Goal: Transaction & Acquisition: Purchase product/service

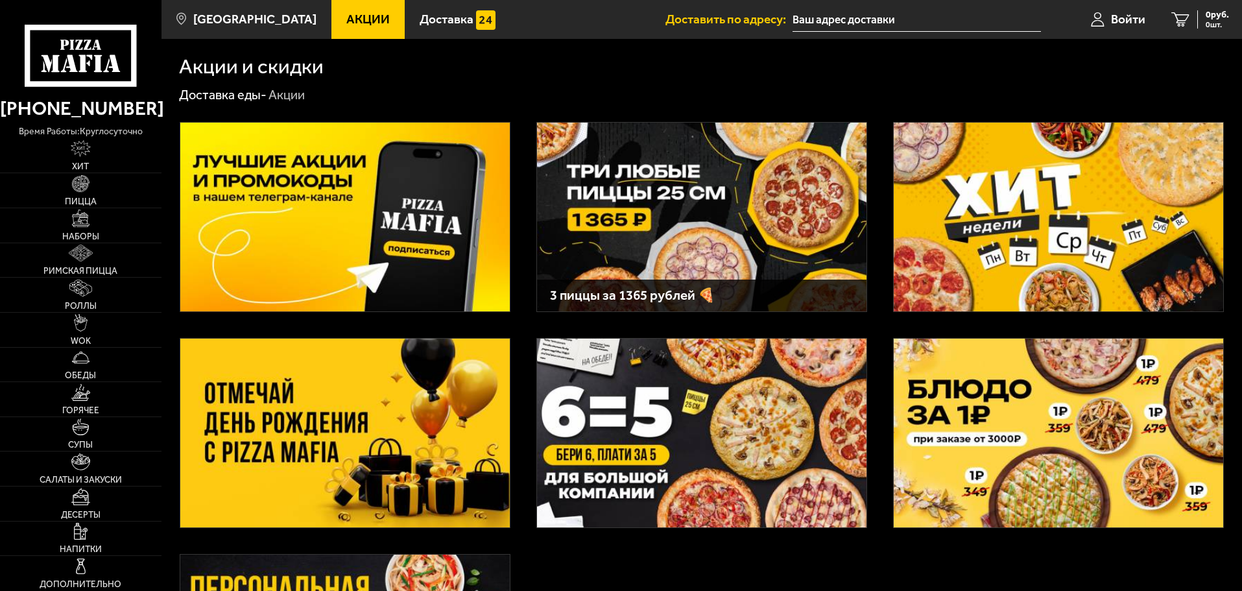
type input "[STREET_ADDRESS]"
click at [68, 184] on link "Пицца" at bounding box center [80, 190] width 161 height 34
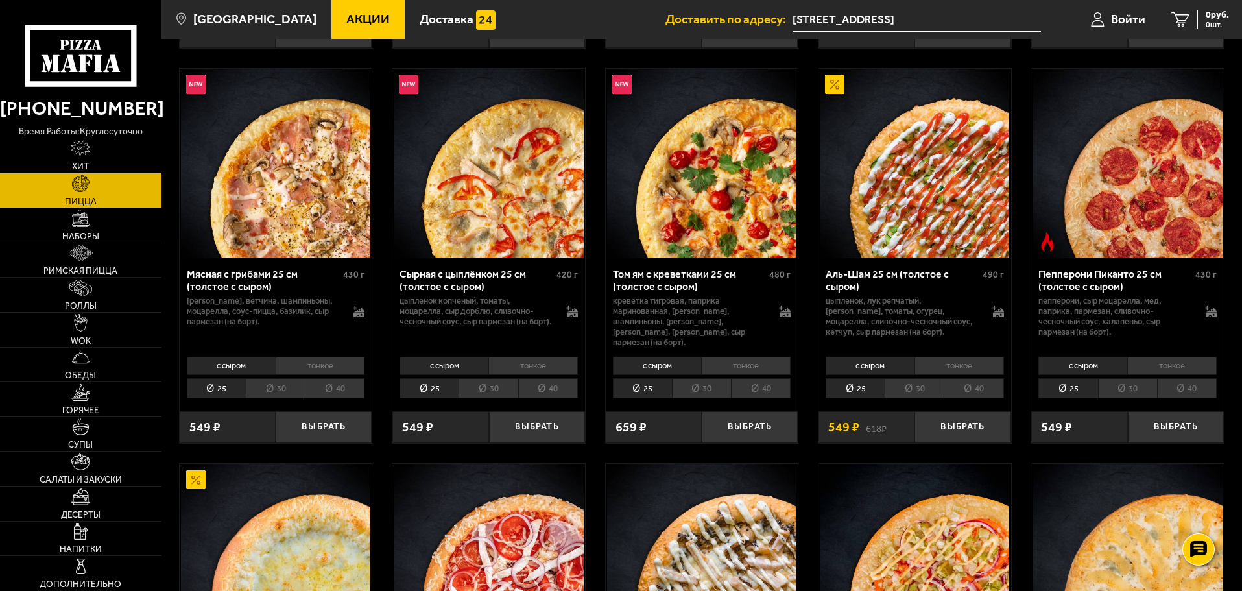
scroll to position [454, 0]
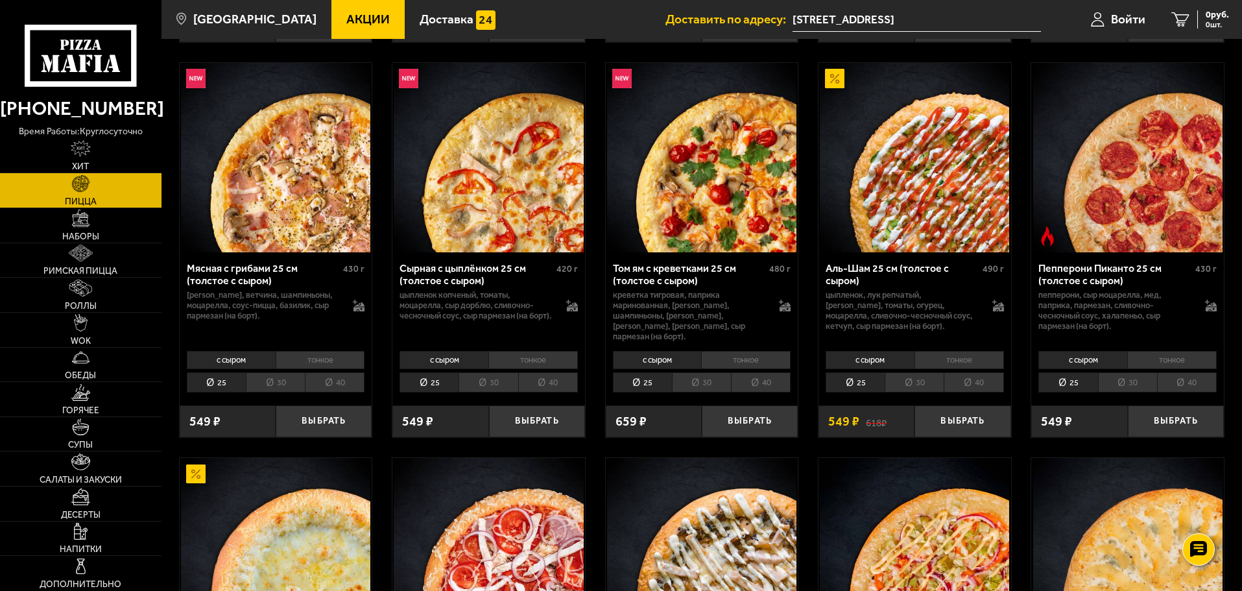
click at [899, 373] on li "30" at bounding box center [913, 382] width 59 height 20
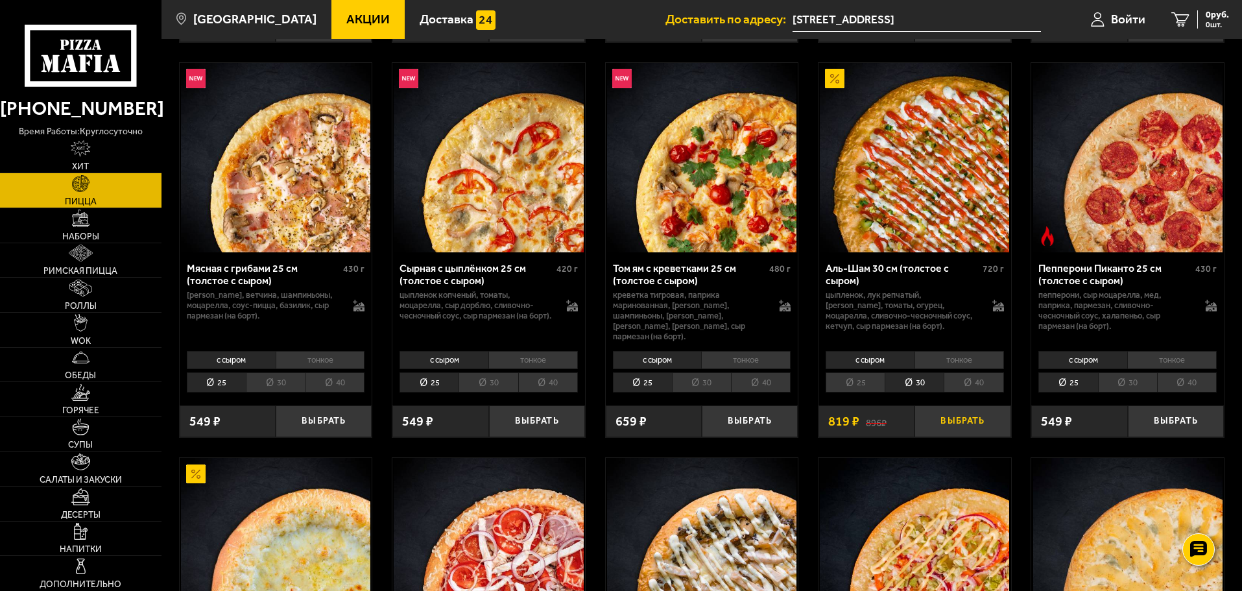
click at [967, 415] on button "Выбрать" at bounding box center [962, 421] width 96 height 32
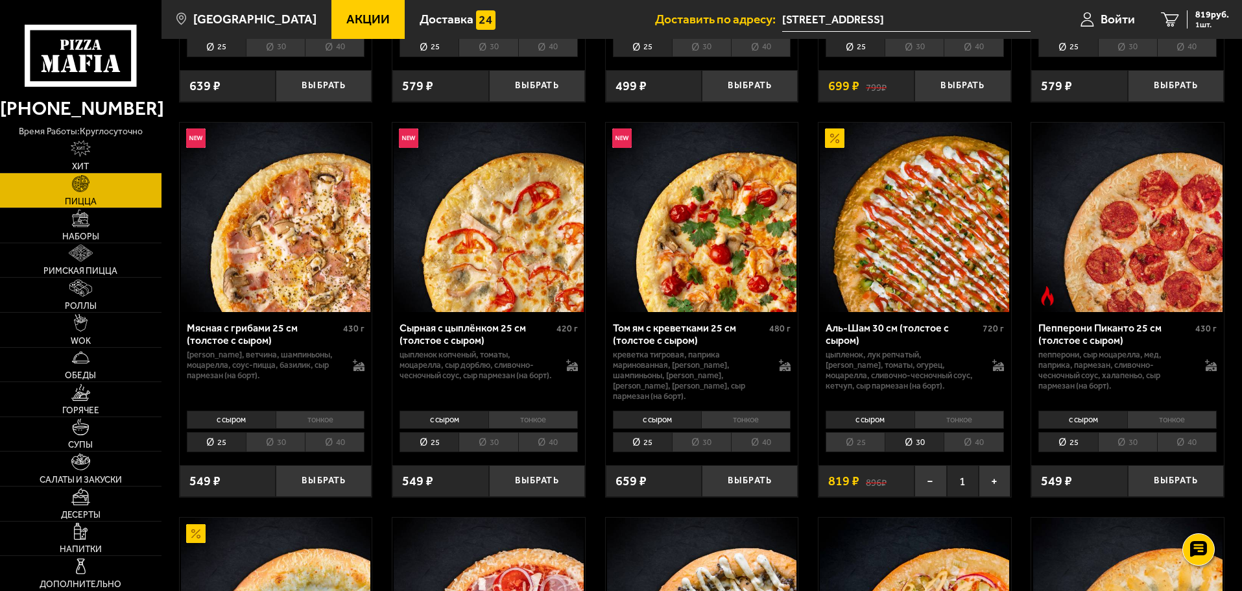
scroll to position [389, 0]
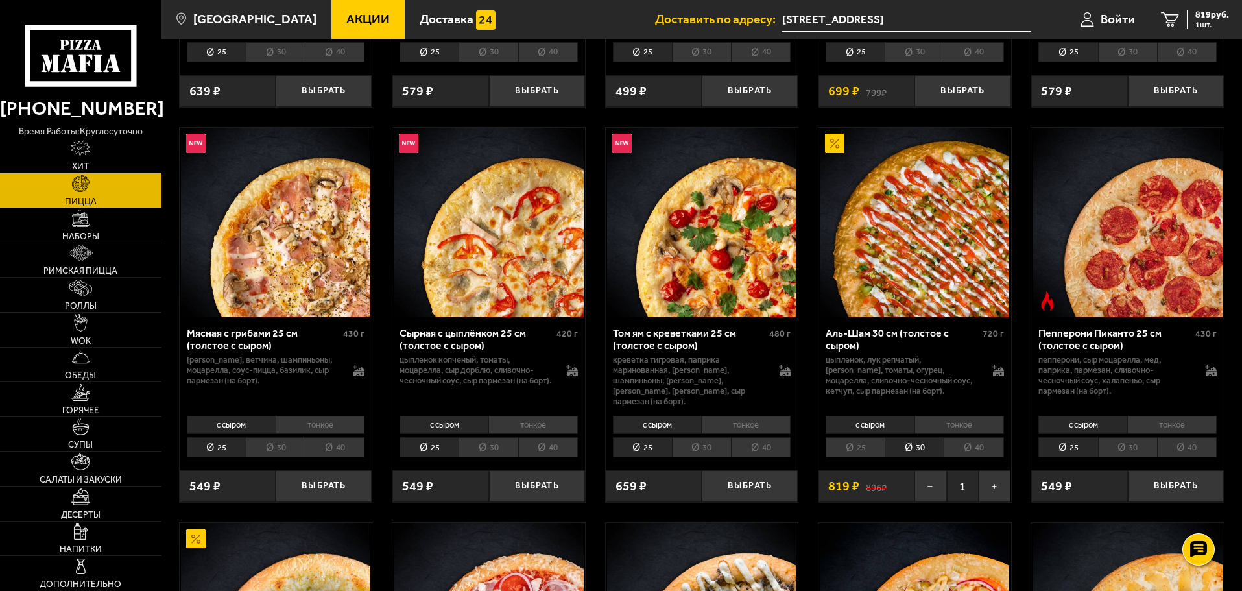
click at [749, 411] on div "с сыром тонкое 25 30 40 Топпинги" at bounding box center [702, 435] width 193 height 49
click at [753, 416] on li "тонкое" at bounding box center [745, 425] width 89 height 18
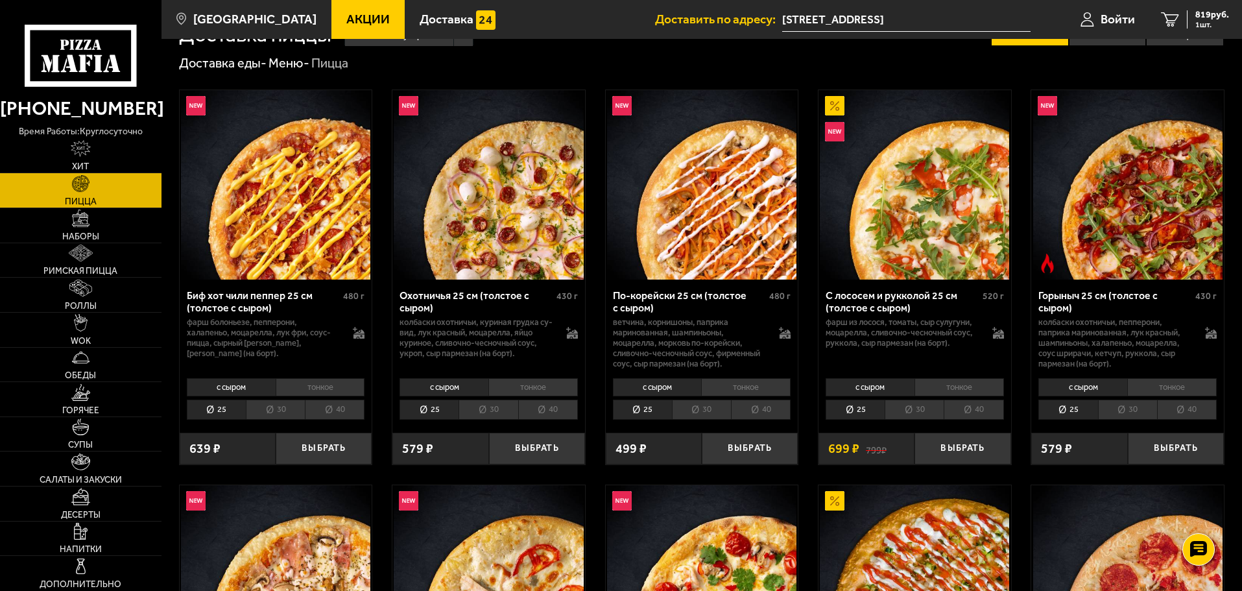
scroll to position [0, 0]
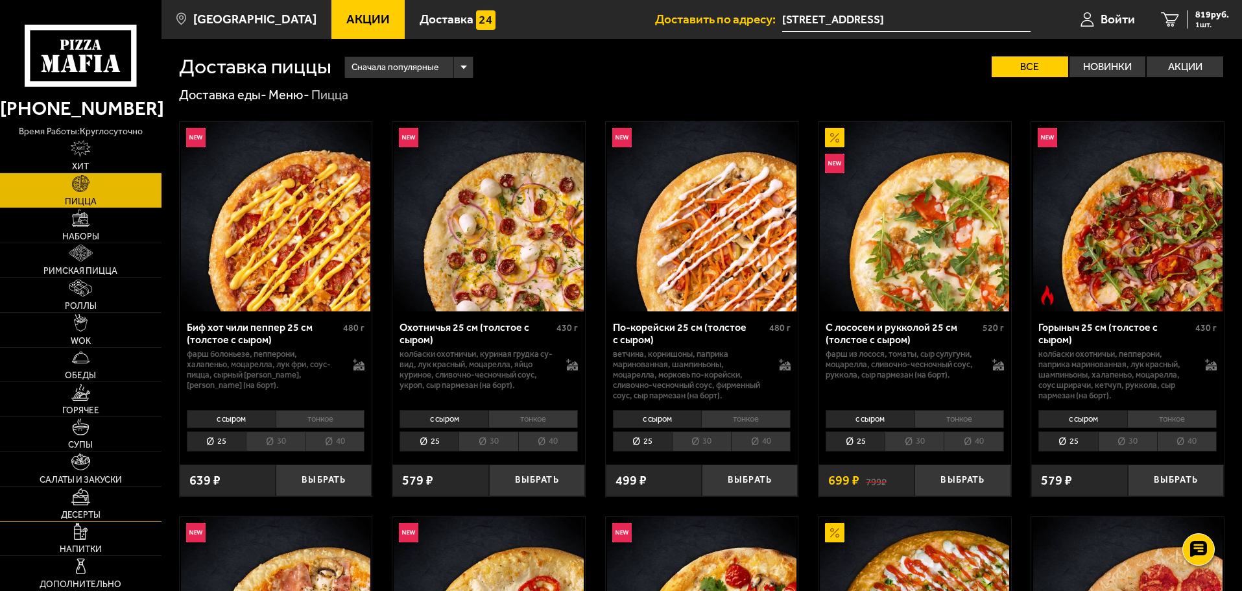
click at [89, 498] on img at bounding box center [80, 496] width 19 height 17
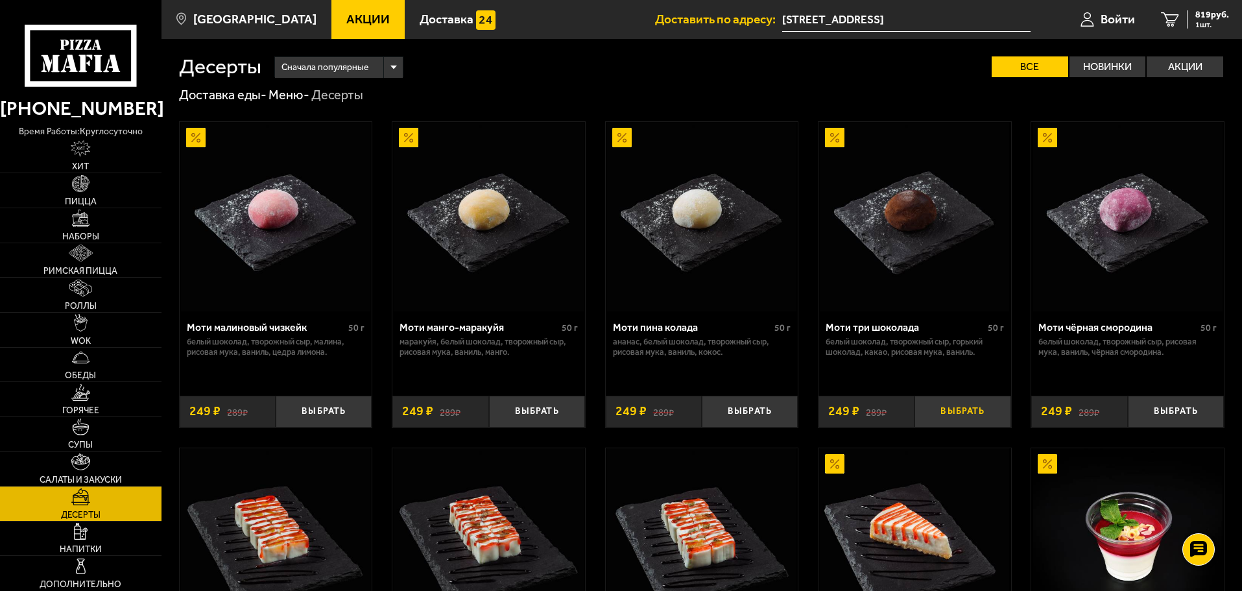
click at [977, 411] on button "Выбрать" at bounding box center [962, 411] width 96 height 32
click at [987, 411] on button "+" at bounding box center [994, 411] width 32 height 32
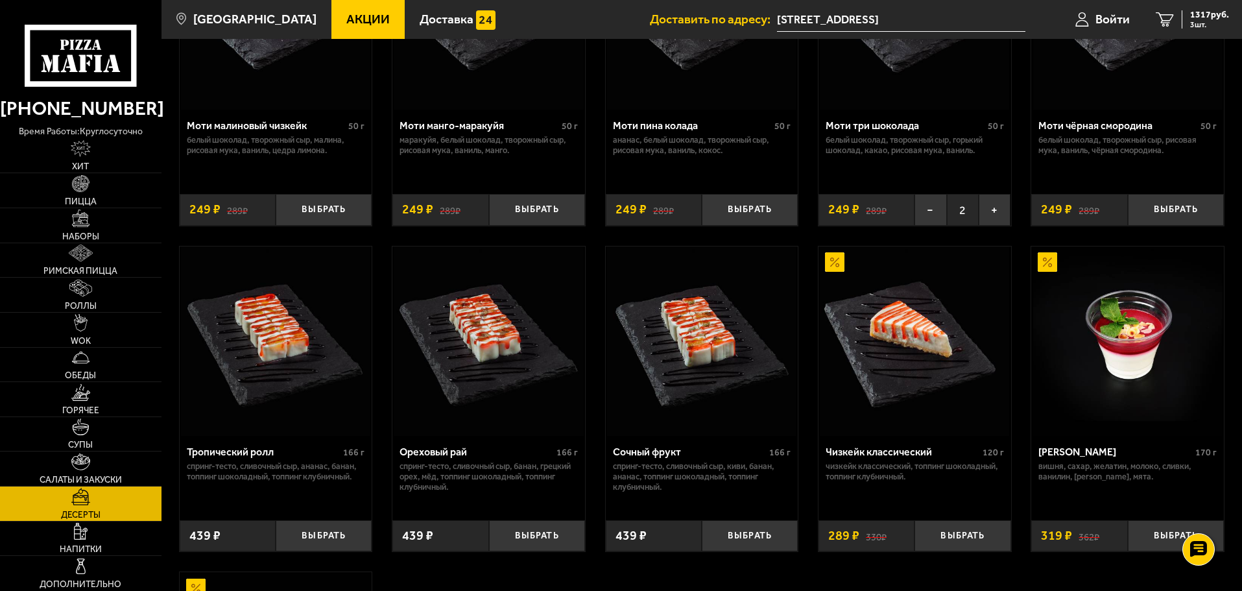
scroll to position [194, 0]
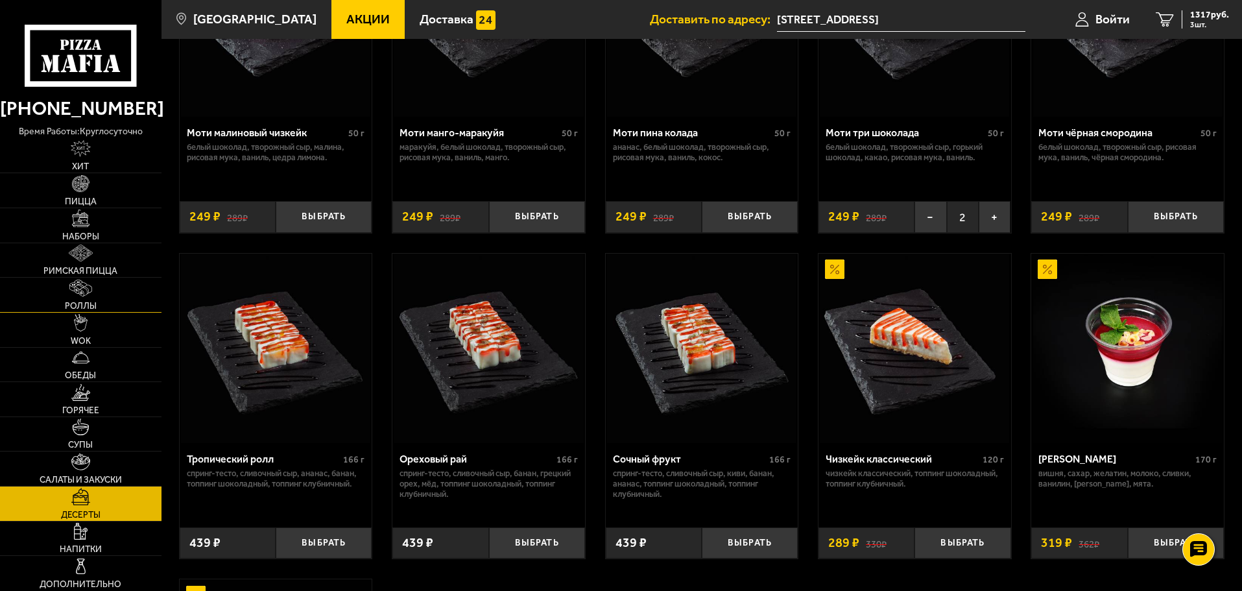
click at [97, 287] on link "Роллы" at bounding box center [80, 294] width 161 height 34
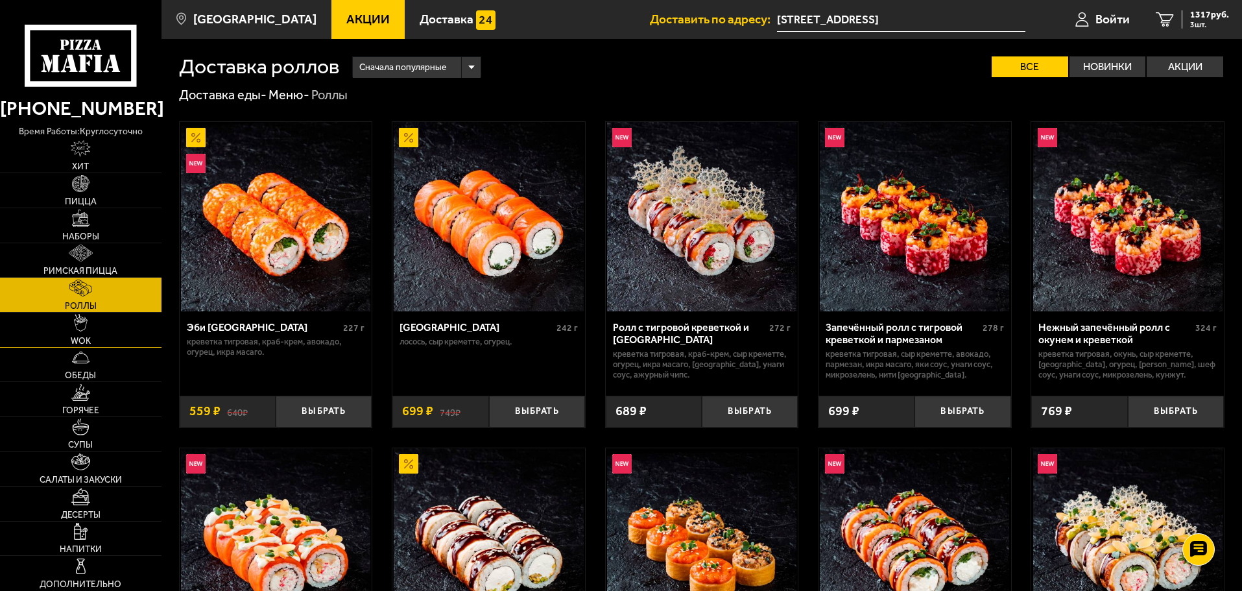
click at [84, 328] on img at bounding box center [81, 322] width 14 height 17
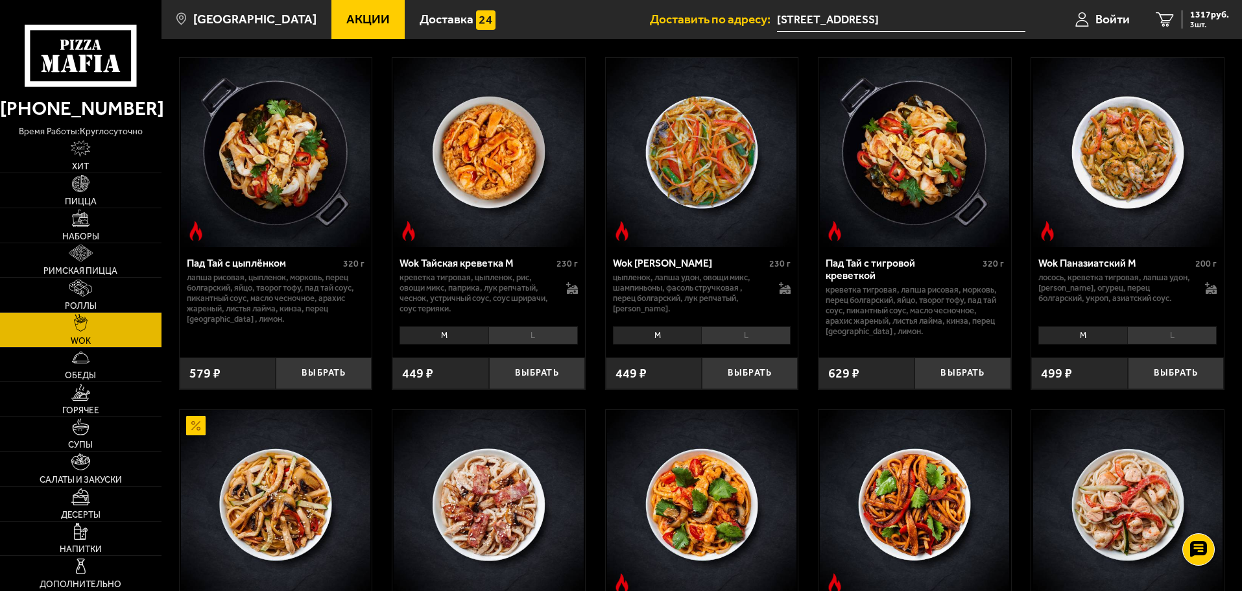
scroll to position [65, 0]
click at [80, 265] on link "Римская пицца" at bounding box center [80, 260] width 161 height 34
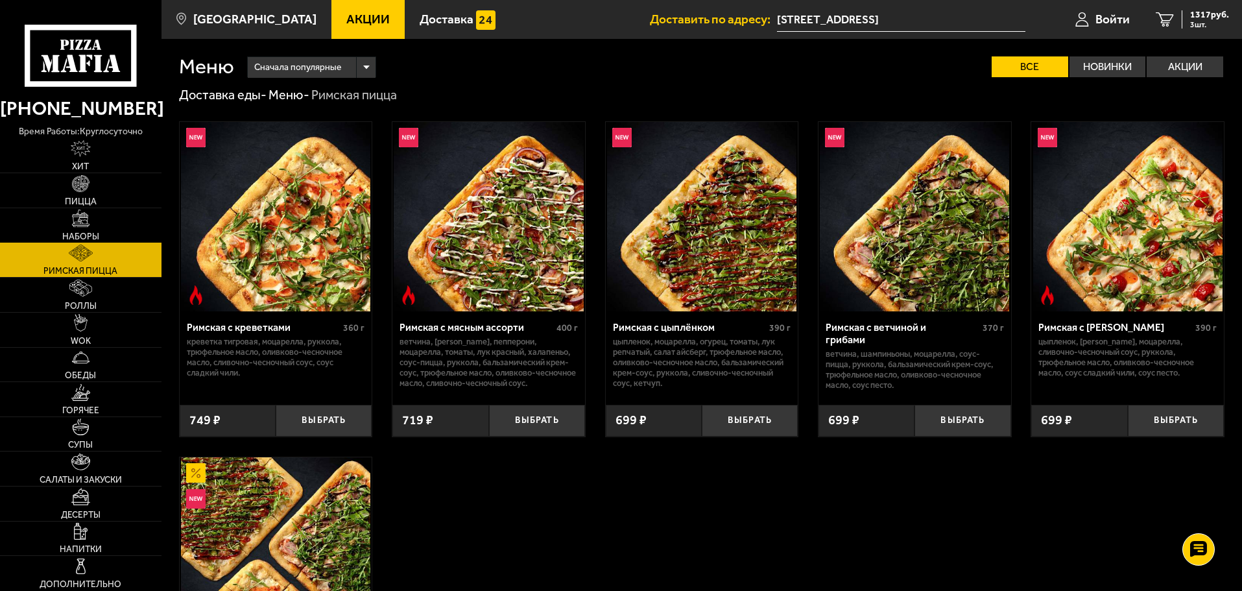
click at [91, 213] on link "Наборы" at bounding box center [80, 225] width 161 height 34
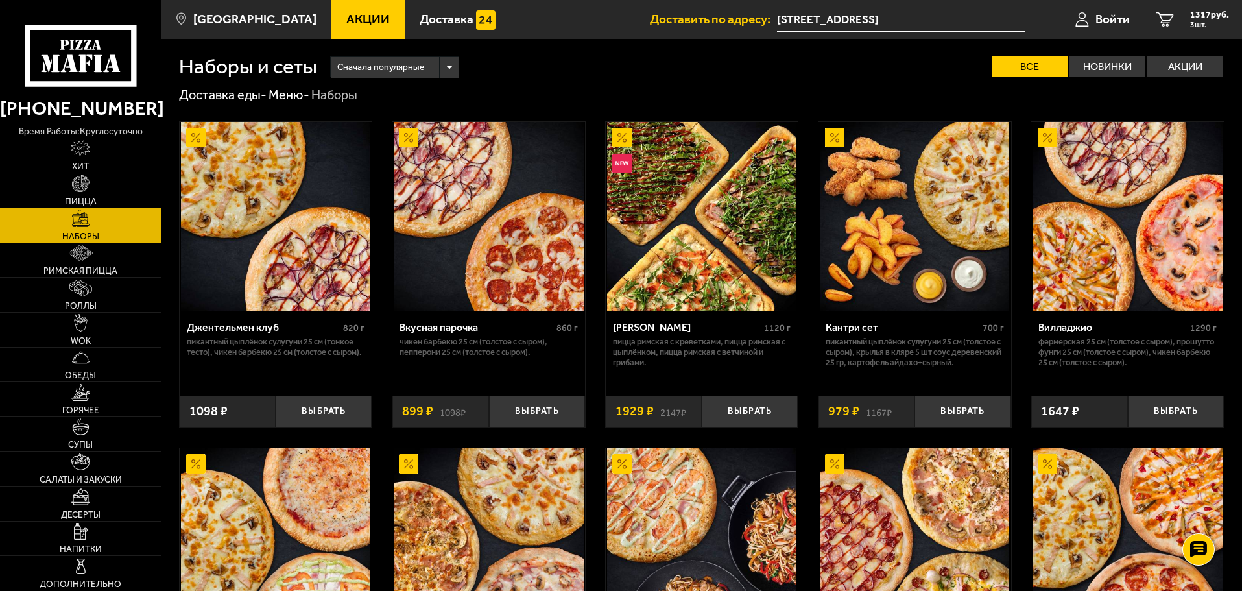
click at [127, 174] on link "Пицца" at bounding box center [80, 190] width 161 height 34
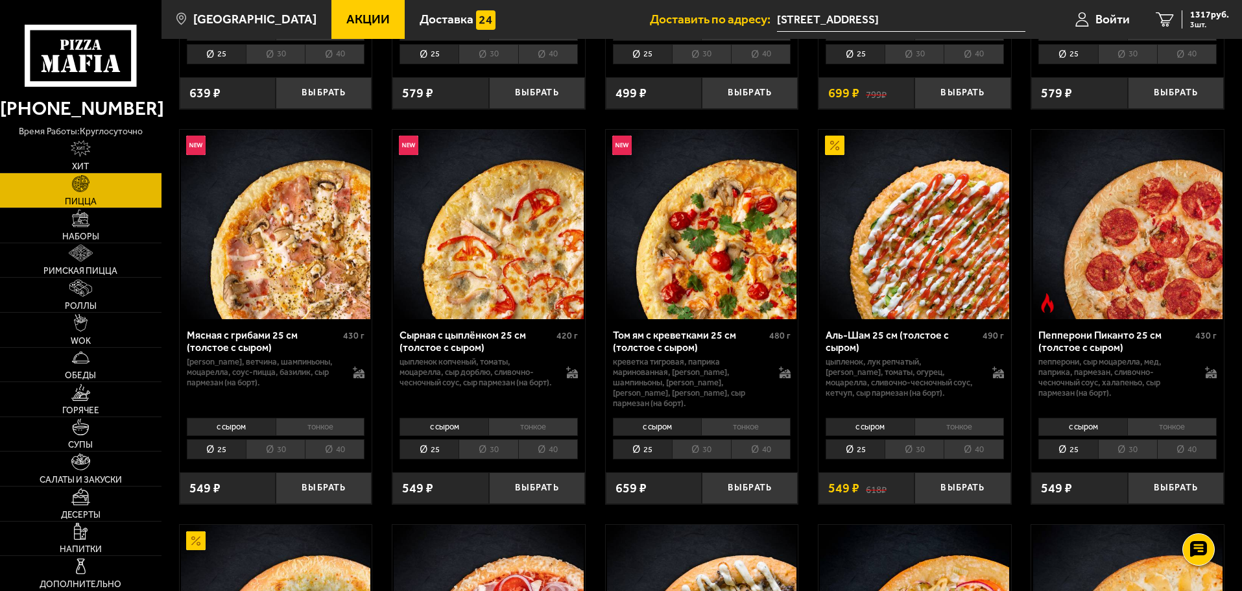
scroll to position [389, 0]
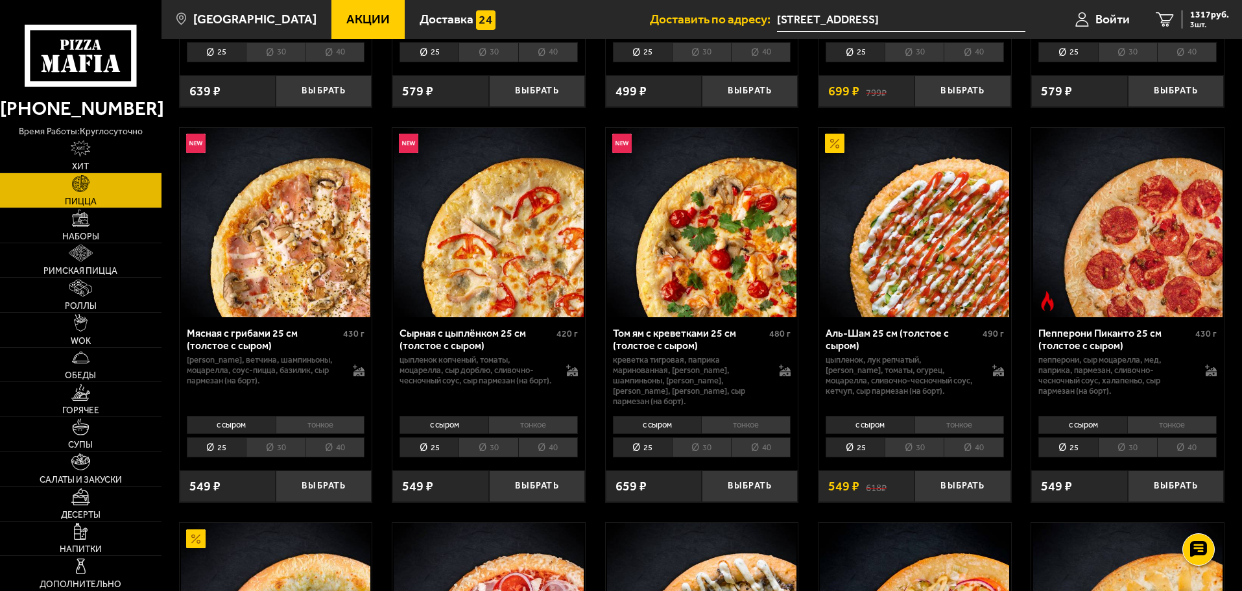
click at [743, 418] on li "тонкое" at bounding box center [745, 425] width 89 height 18
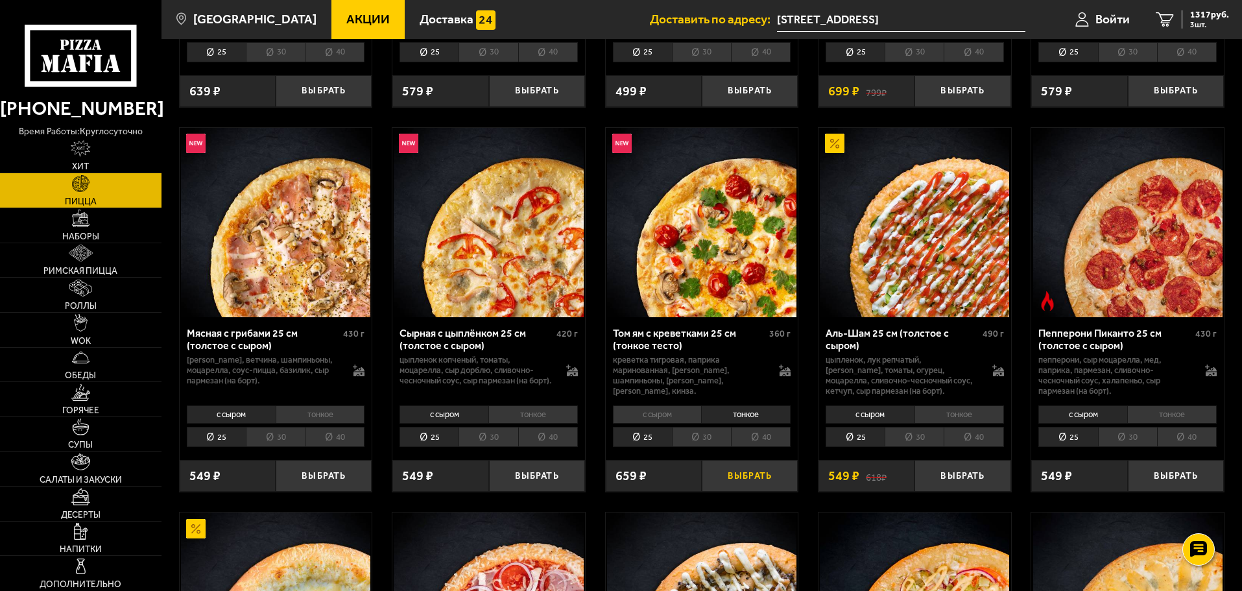
click at [735, 473] on button "Выбрать" at bounding box center [749, 476] width 96 height 32
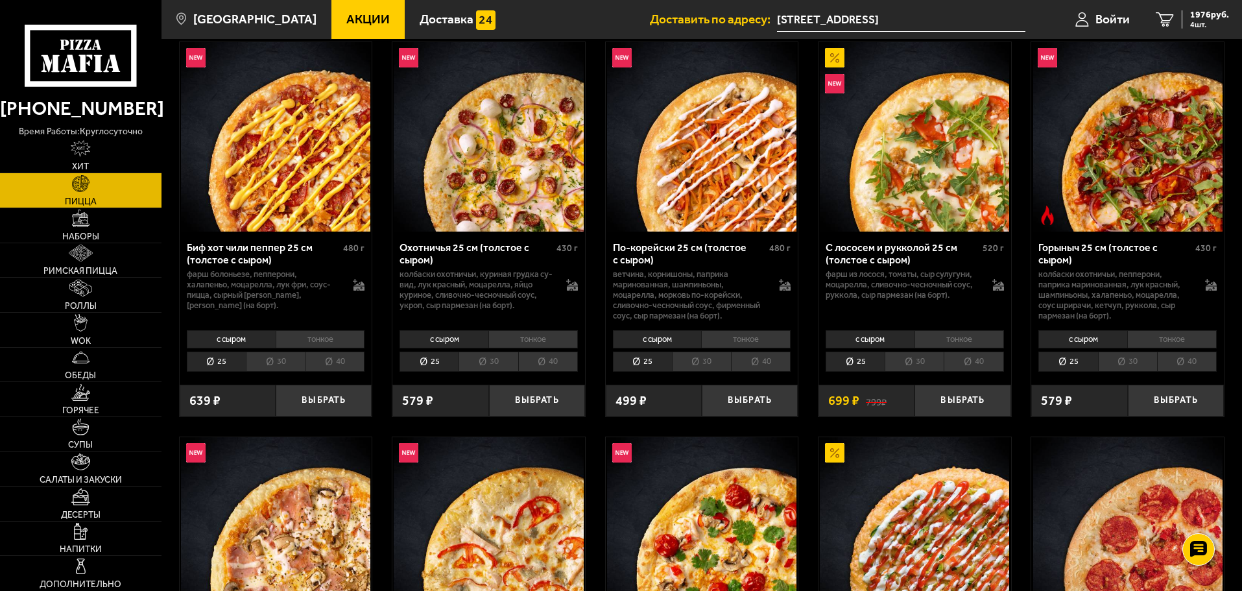
scroll to position [65, 0]
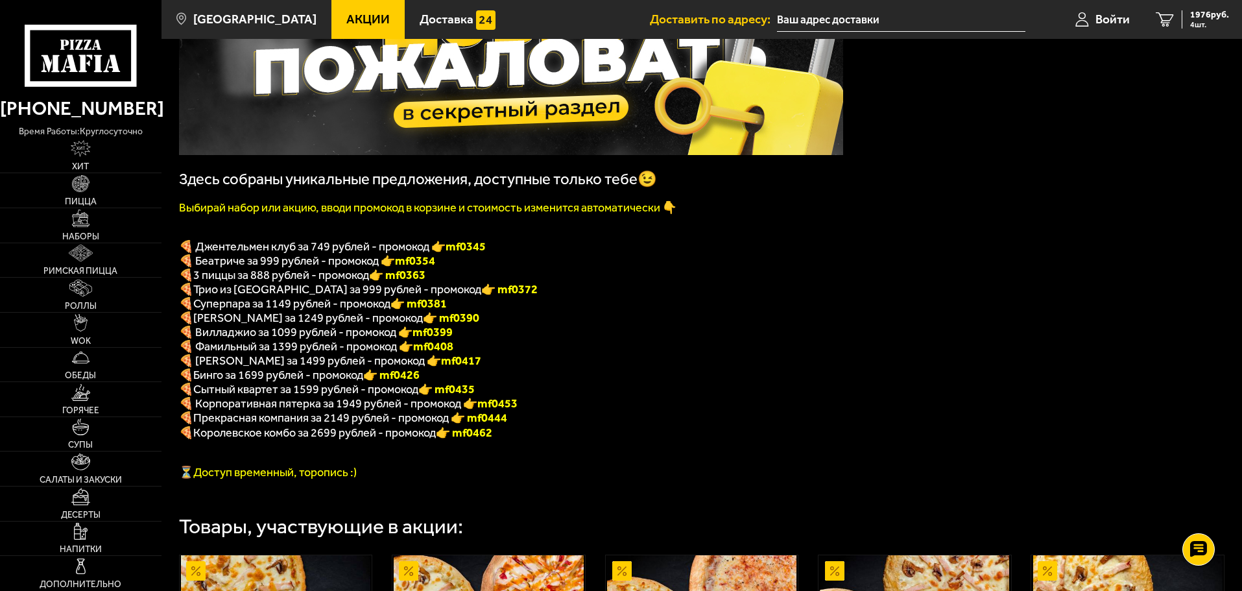
scroll to position [156, 0]
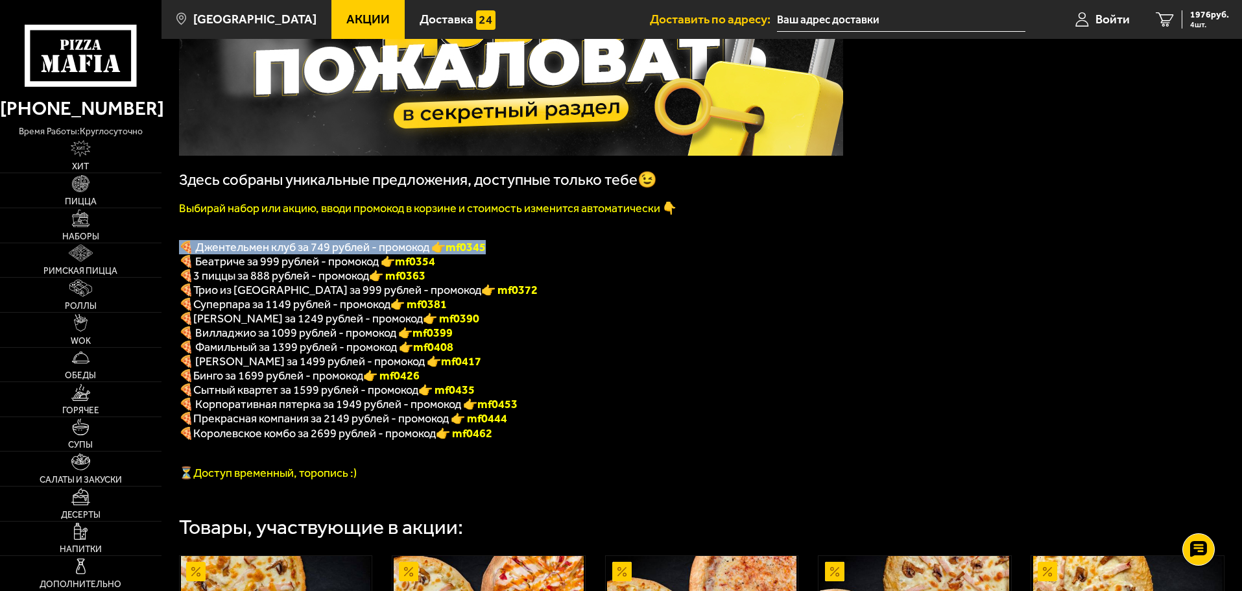
drag, startPoint x: 497, startPoint y: 255, endPoint x: 178, endPoint y: 246, distance: 319.1
click at [179, 246] on p "🍕 Джентельмен клуб за 749 рублей - промокод 👉 mf0345" at bounding box center [511, 247] width 664 height 14
click at [179, 246] on span "🍕 Джентельмен клуб за 749 рублей - промокод 👉 mf0345" at bounding box center [332, 247] width 307 height 14
drag, startPoint x: 186, startPoint y: 246, endPoint x: 499, endPoint y: 246, distance: 312.5
click at [499, 246] on p "🍕 Джентельмен клуб за 749 рублей - промокод 👉 mf0345" at bounding box center [511, 247] width 664 height 14
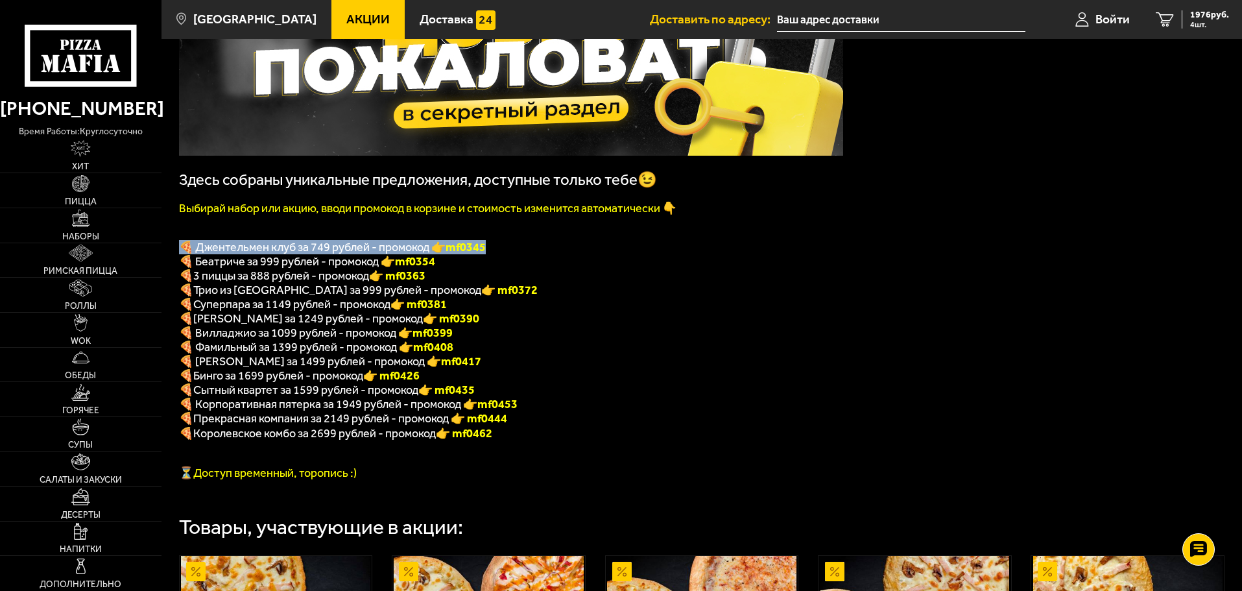
click at [499, 247] on p "🍕 Джентельмен клуб за 749 рублей - промокод 👉 mf0345" at bounding box center [511, 247] width 664 height 14
drag, startPoint x: 498, startPoint y: 246, endPoint x: 179, endPoint y: 244, distance: 319.0
click at [179, 244] on p "🍕 Джентельмен клуб за 749 рублей - промокод 👉 mf0345" at bounding box center [511, 247] width 664 height 14
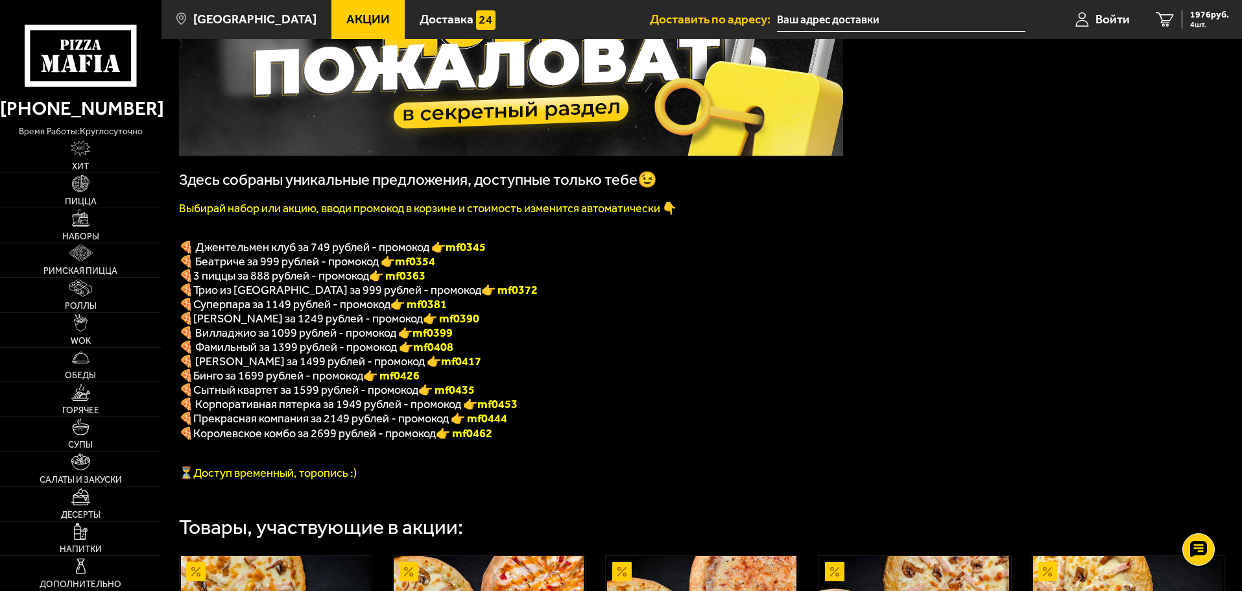
click at [184, 244] on p "🍕 Джентельмен клуб за 749 рублей - промокод 👉 mf0345" at bounding box center [511, 247] width 664 height 14
drag, startPoint x: 436, startPoint y: 270, endPoint x: 180, endPoint y: 270, distance: 256.7
click at [180, 268] on p "🍕 Беатриче за 999 рублей - промокод 👉 mf0354" at bounding box center [511, 261] width 664 height 14
click at [179, 268] on span "🍕 Беатриче за 999 рублей - промокод 👉 mf0354" at bounding box center [307, 261] width 256 height 14
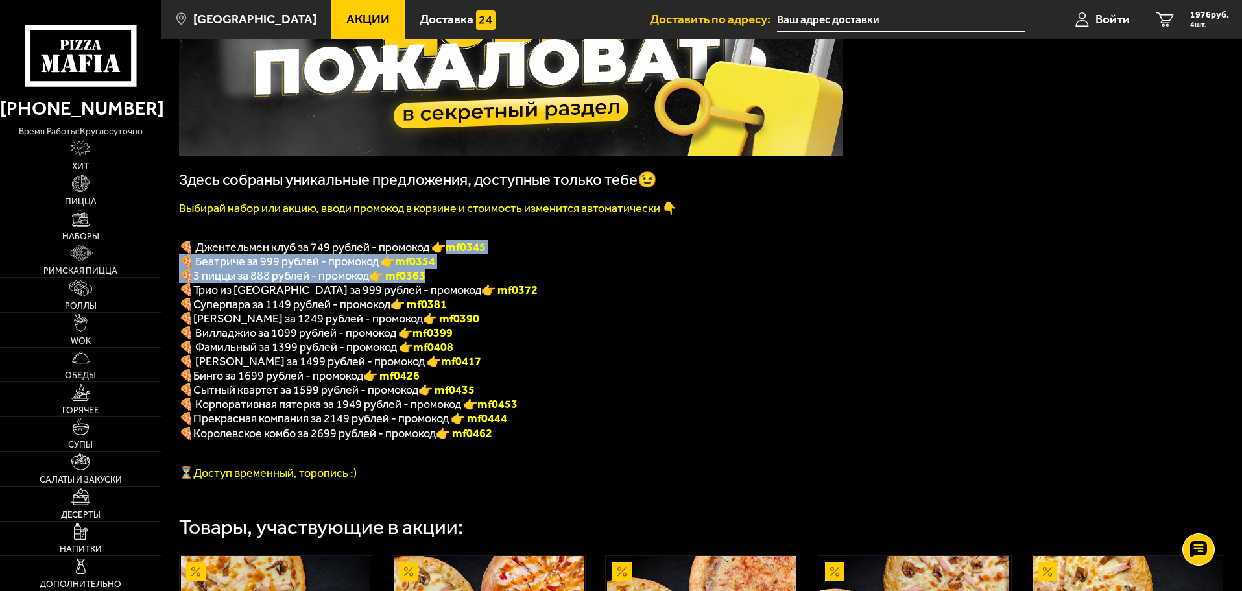
drag, startPoint x: 179, startPoint y: 269, endPoint x: 455, endPoint y: 276, distance: 276.3
click at [455, 276] on div "Здесь собраны уникальные предложения, доступные только тебе😉 Выбирай набор или …" at bounding box center [511, 220] width 664 height 519
click at [456, 275] on p "🍕 3 пиццы за 888 рублей - промокод 👉 mf0363" at bounding box center [511, 275] width 664 height 14
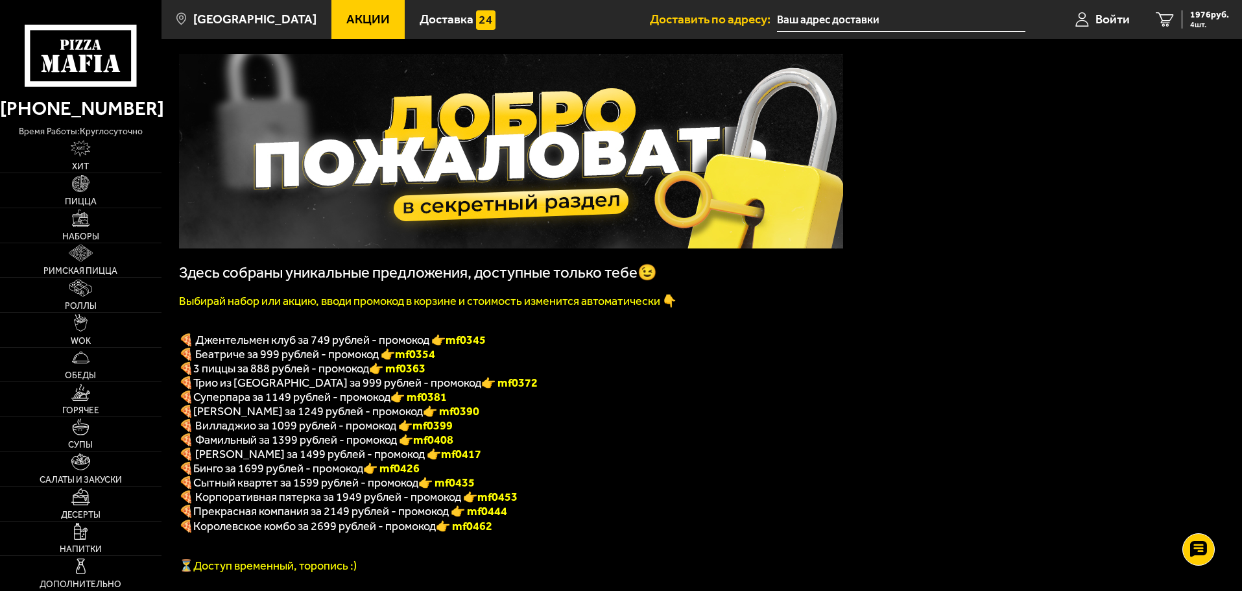
scroll to position [0, 0]
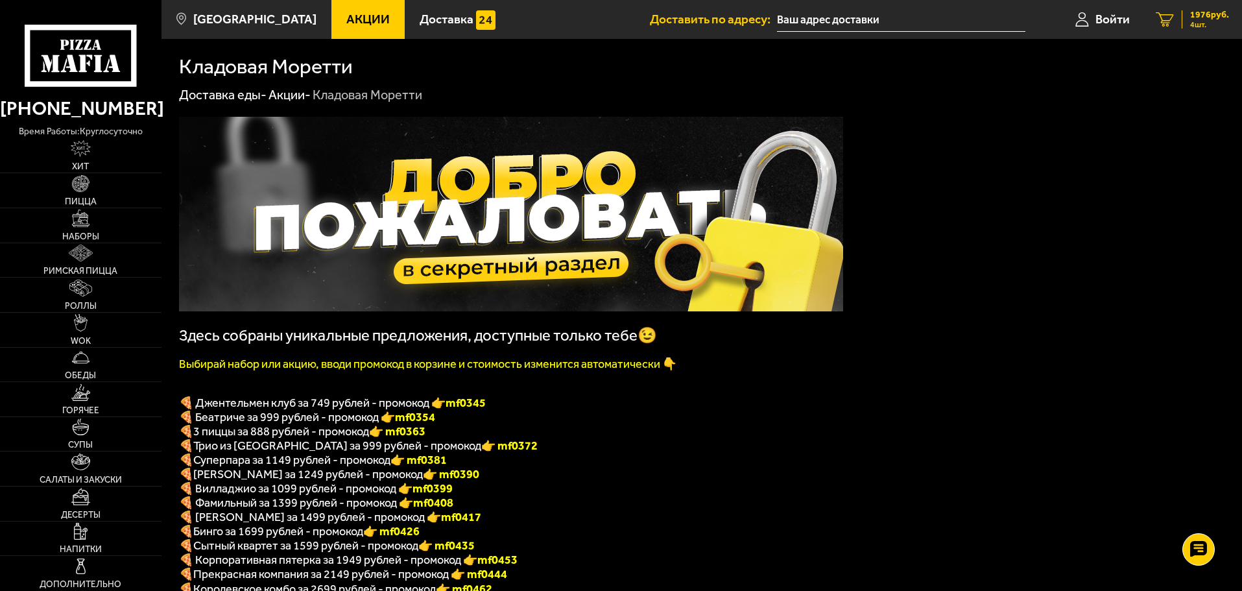
click at [1186, 11] on div "1976 руб. 4 шт." at bounding box center [1204, 19] width 47 height 18
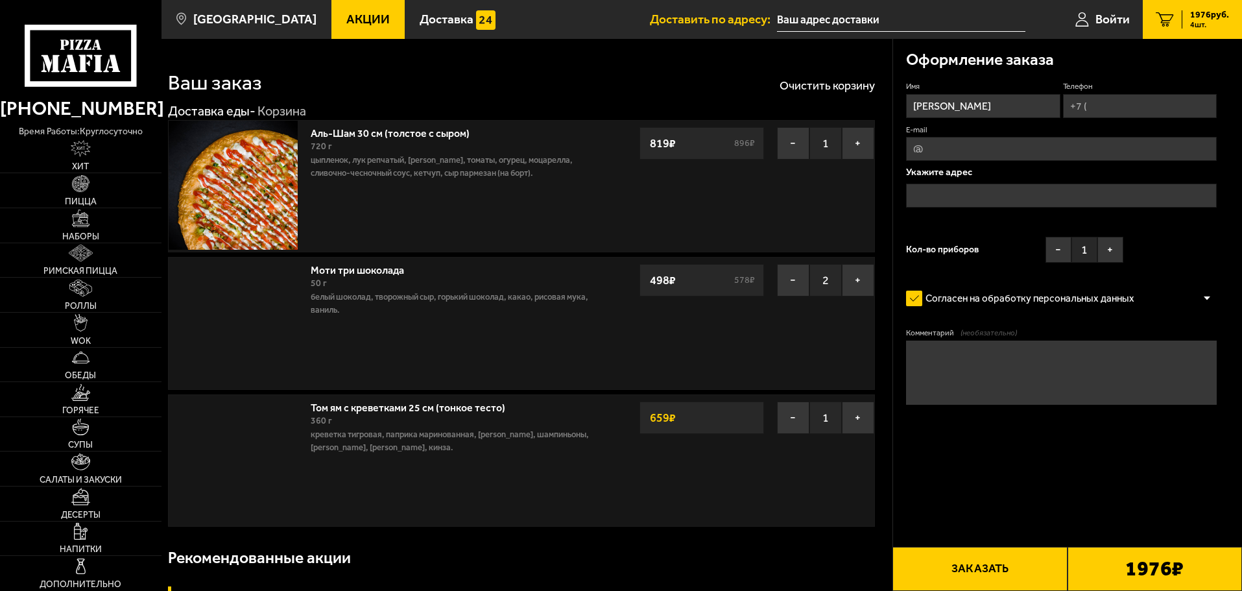
type input "[STREET_ADDRESS]"
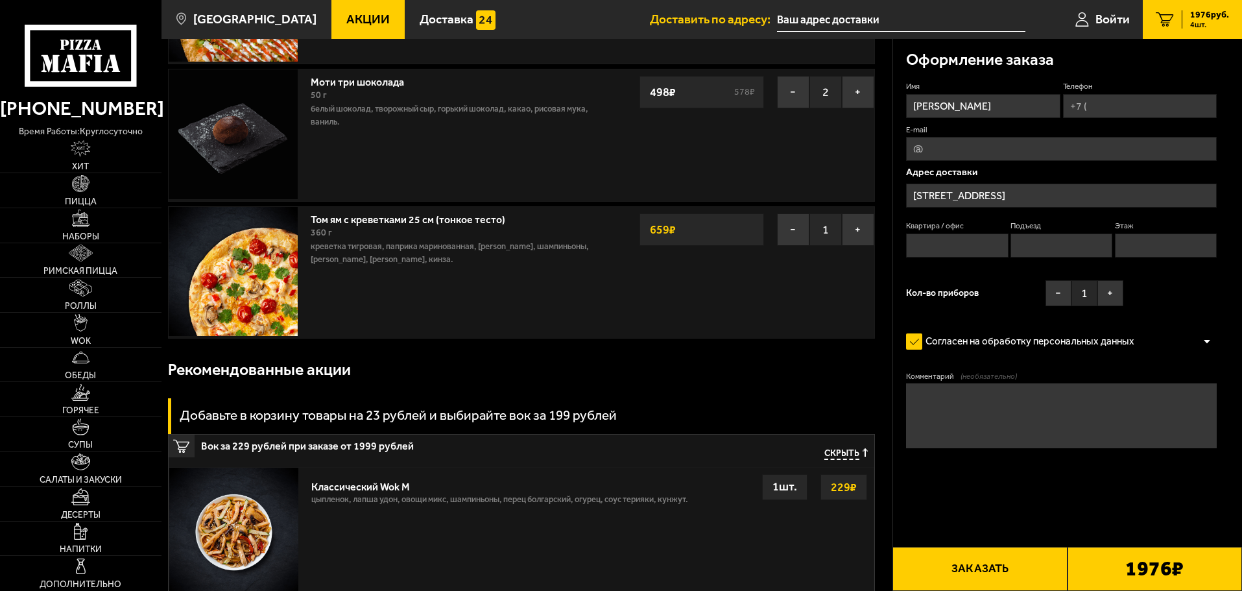
scroll to position [130, 0]
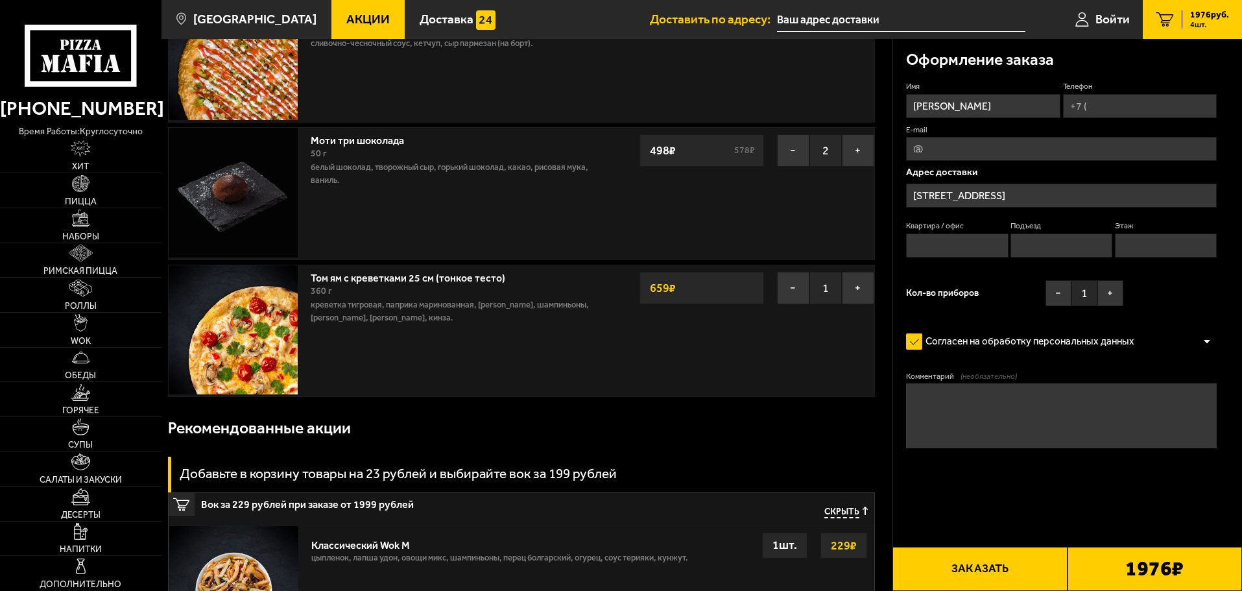
click at [1151, 106] on input "Телефон" at bounding box center [1140, 106] width 154 height 24
type input "+7 (905) 204-56-90"
click at [950, 239] on input "Квартира / офис" at bounding box center [957, 245] width 102 height 24
type input "80"
click at [1025, 239] on input "Подъезд" at bounding box center [1061, 245] width 102 height 24
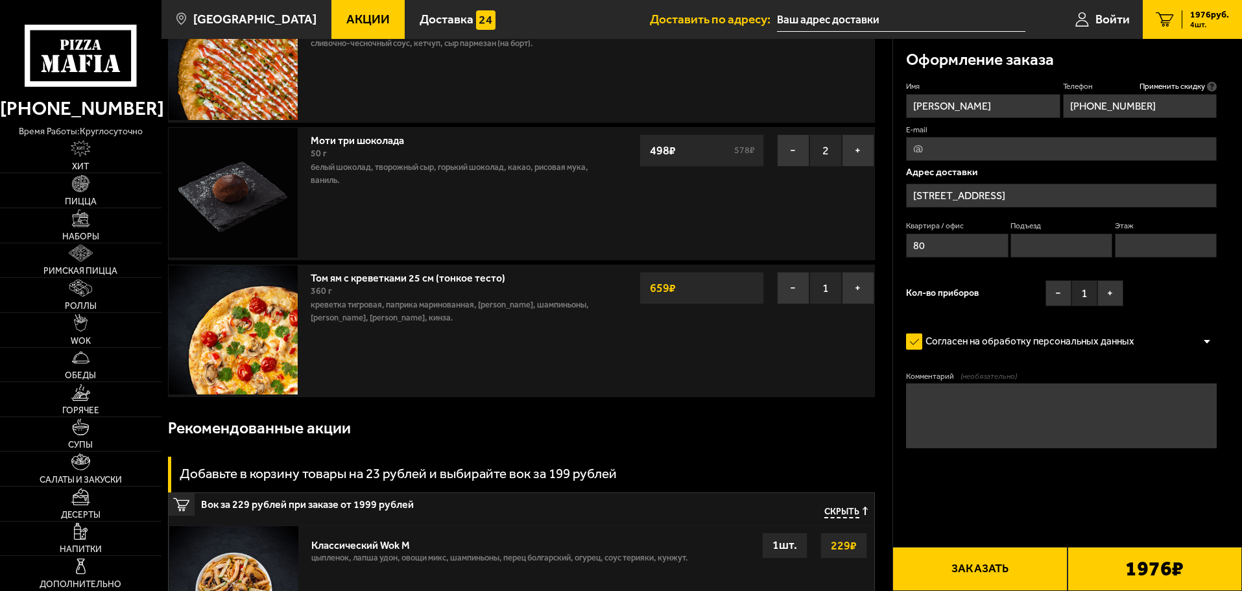
type input "3"
click at [1158, 236] on input "Этаж" at bounding box center [1165, 245] width 102 height 24
type input "4"
click at [1153, 297] on div "Имя Александр Телефон Применить скидку Вы будете зарегистрированы автоматически…" at bounding box center [1061, 196] width 311 height 231
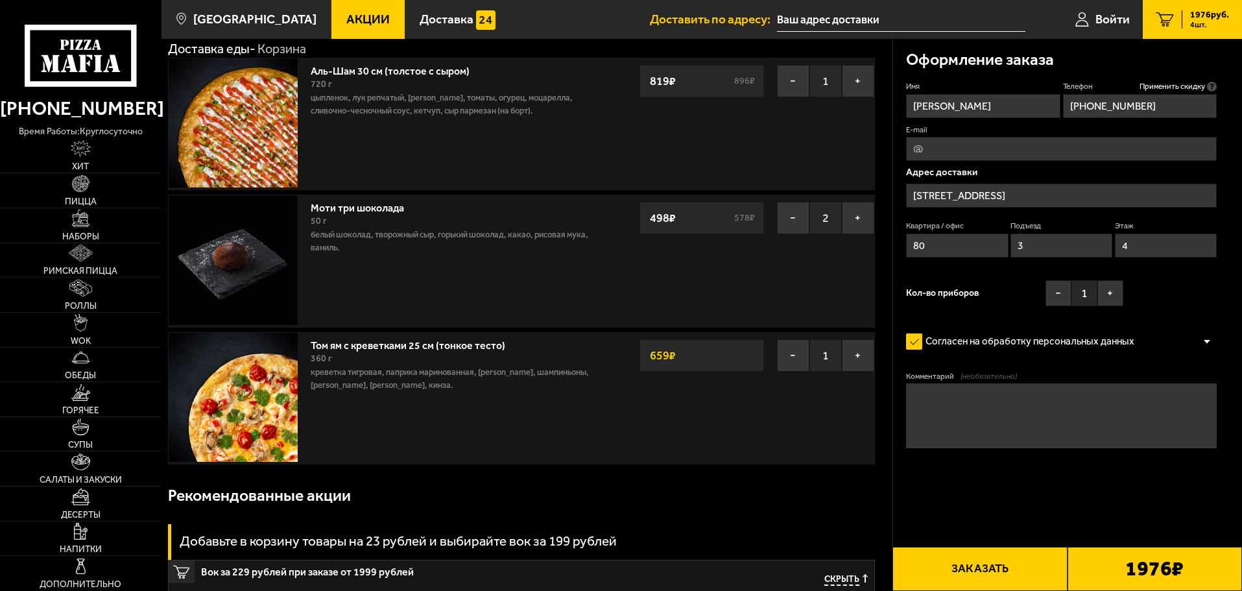
scroll to position [65, 0]
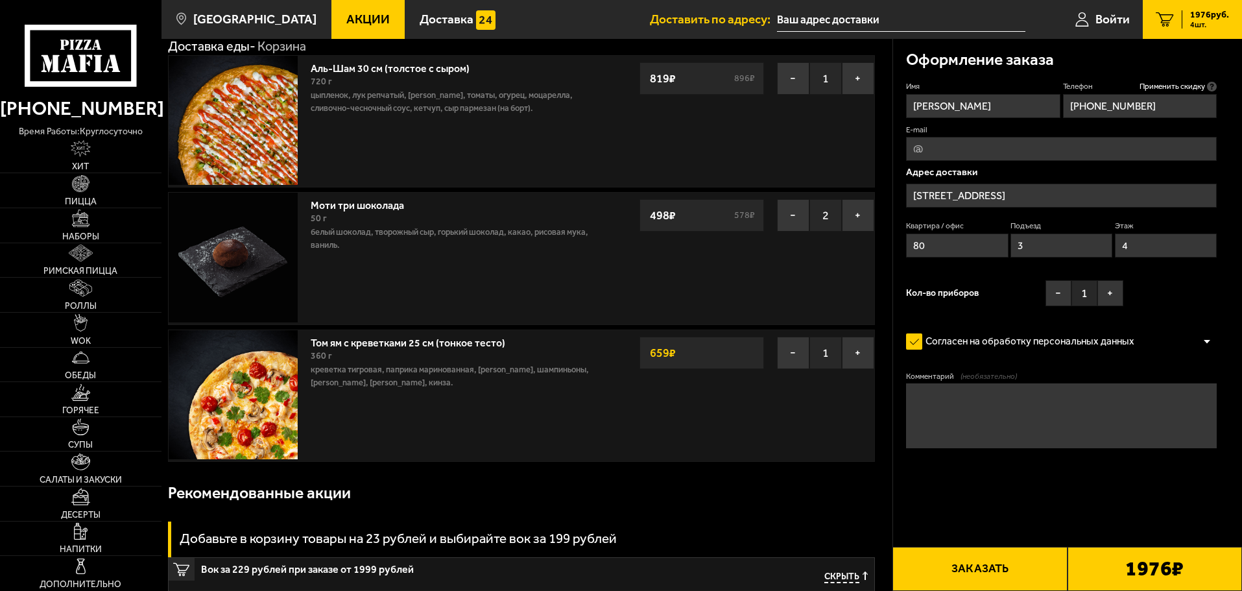
click at [928, 561] on button "Заказать" at bounding box center [979, 569] width 174 height 44
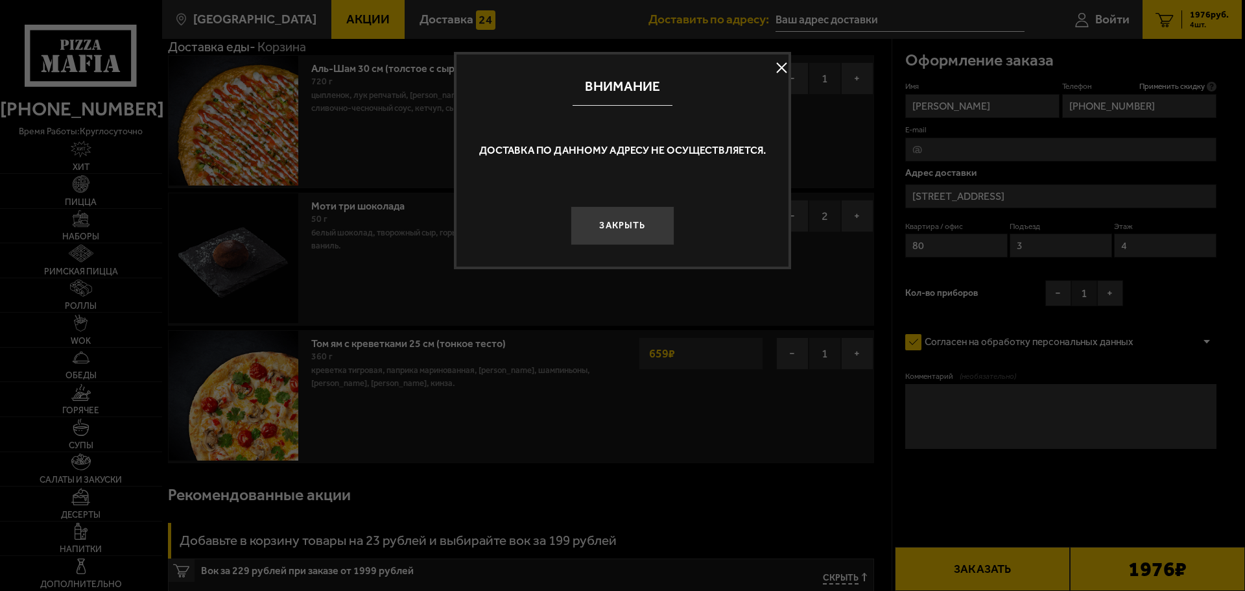
click at [761, 148] on p "Доставка по данному адресу не осуществляется." at bounding box center [622, 151] width 307 height 16
click at [656, 238] on button "Закрыть" at bounding box center [623, 225] width 104 height 39
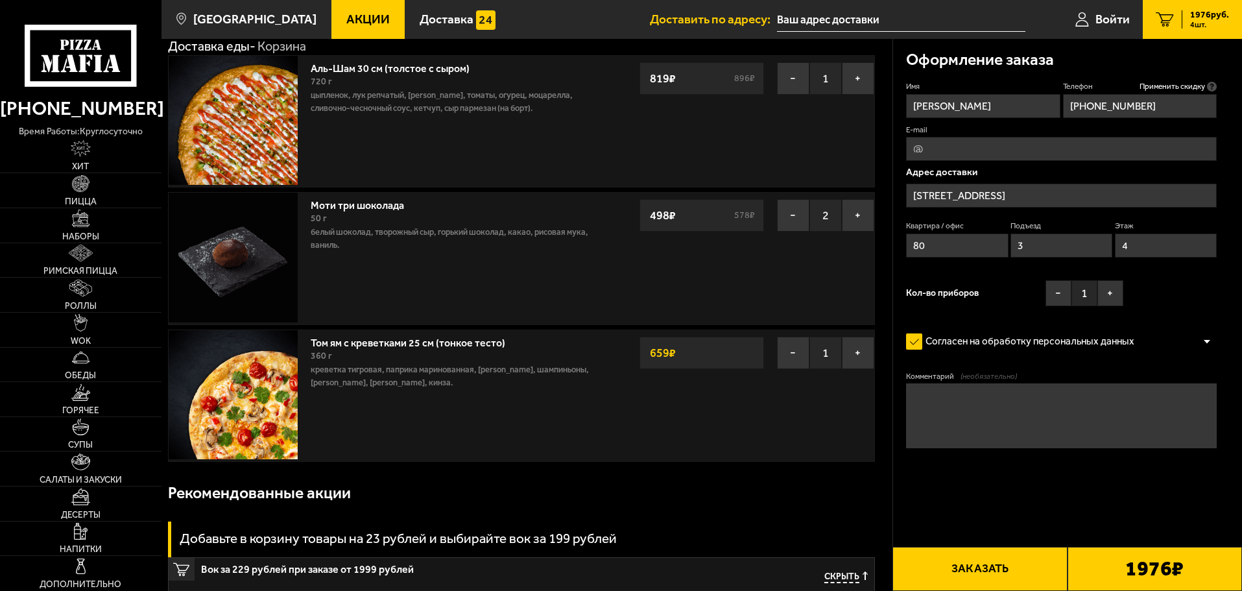
click at [1114, 178] on div "Адрес доставки Штурманская улица, 42к1 Квартира / офис 80 Подъезд 3 Этаж 4" at bounding box center [1061, 215] width 311 height 97
click at [1109, 193] on input "[STREET_ADDRESS]" at bounding box center [1061, 195] width 311 height 24
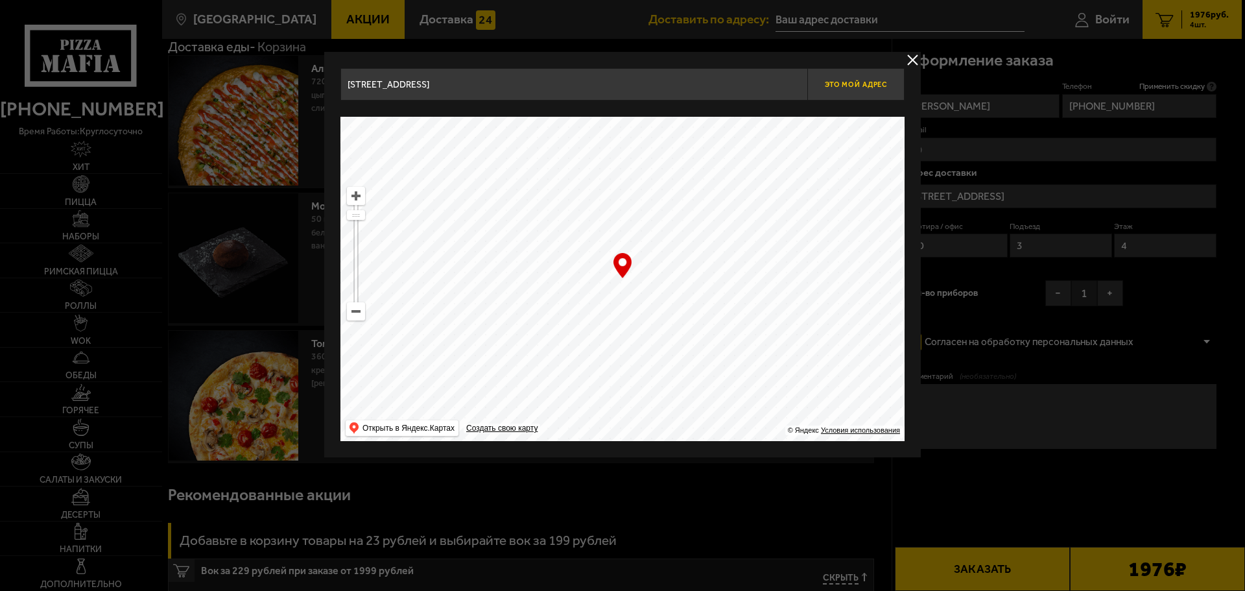
click at [858, 87] on span "Это мой адрес" at bounding box center [856, 84] width 62 height 8
click at [617, 287] on ymaps at bounding box center [622, 279] width 564 height 324
click at [912, 60] on button "delivery type" at bounding box center [912, 60] width 16 height 16
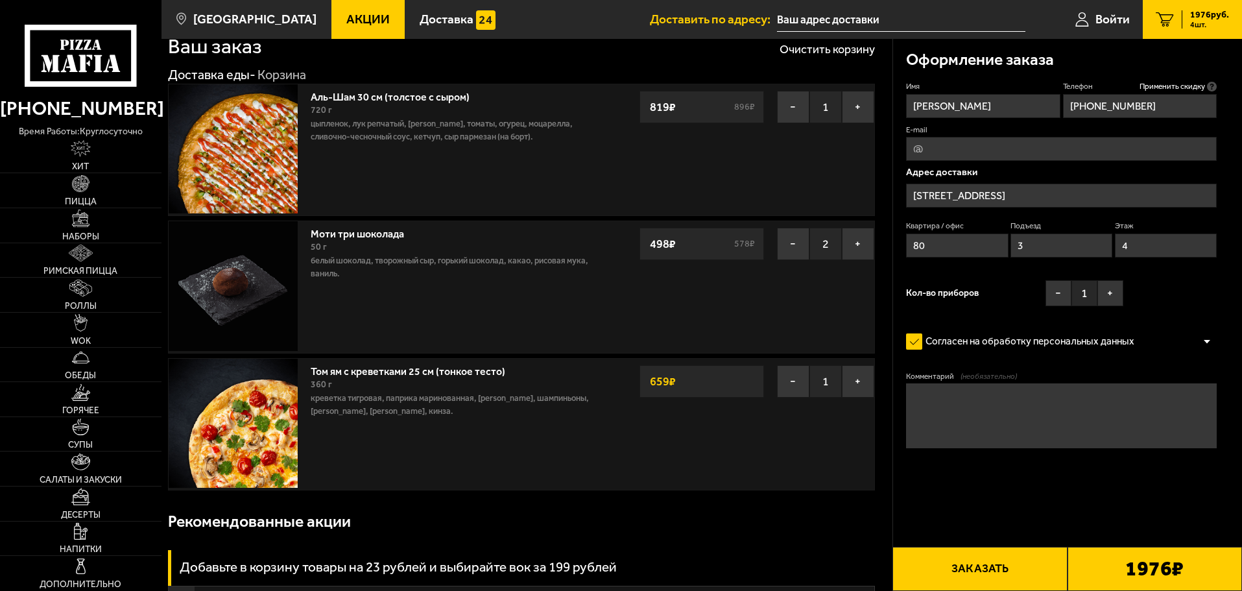
scroll to position [0, 0]
